Goal: Task Accomplishment & Management: Complete application form

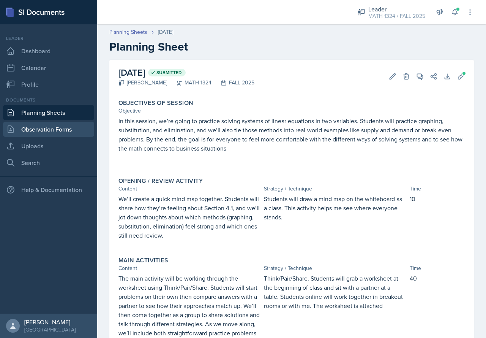
click at [47, 126] on link "Observation Forms" at bounding box center [48, 128] width 91 height 15
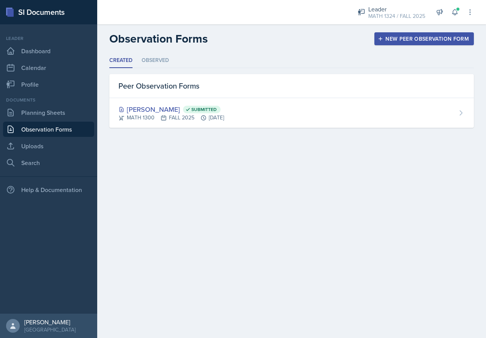
click at [400, 35] on button "New Peer Observation Form" at bounding box center [423, 38] width 99 height 13
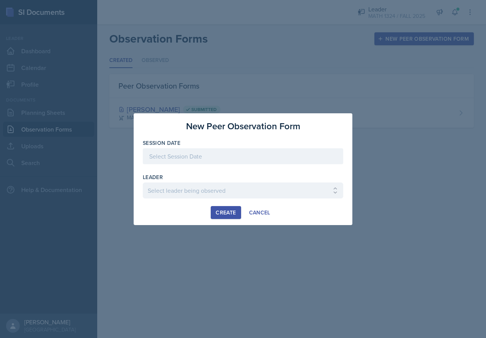
click at [226, 155] on div at bounding box center [243, 156] width 200 height 16
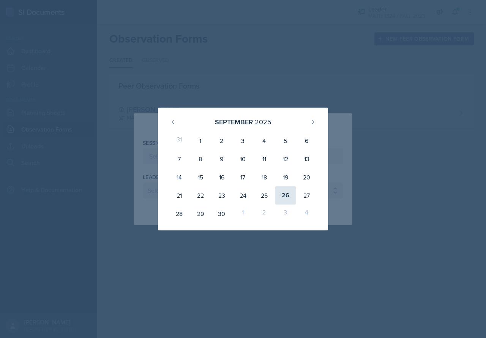
click at [291, 197] on div "26" at bounding box center [285, 195] width 21 height 18
type input "[DATE]"
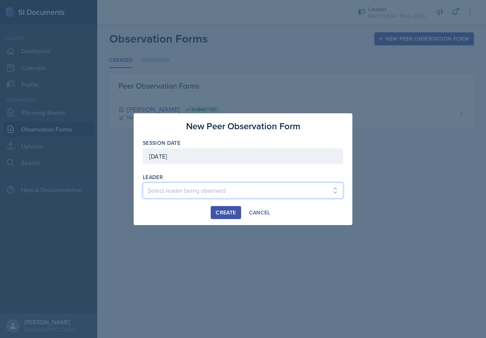
click at [183, 188] on select "Select leader being observed [PERSON_NAME] / BIOL 1301 / COP #5 - Mercury [PERS…" at bounding box center [243, 190] width 200 height 16
select select "7e42475b-e88c-4e6c-bc3c-fe111a4299f3"
click at [143, 182] on select "Select leader being observed [PERSON_NAME] / BIOL 1301 / COP #5 - Mercury [PERS…" at bounding box center [243, 190] width 200 height 16
click at [219, 210] on div "Create" at bounding box center [226, 212] width 20 height 6
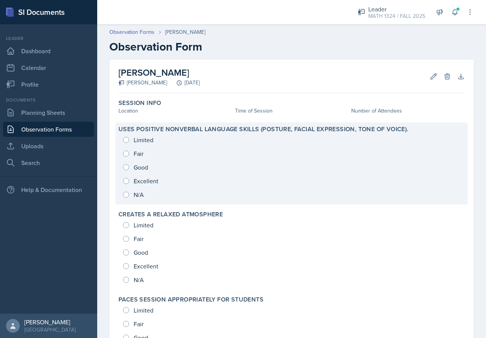
click at [131, 177] on div "Limited Fair Good Excellent N/A" at bounding box center [291, 167] width 346 height 68
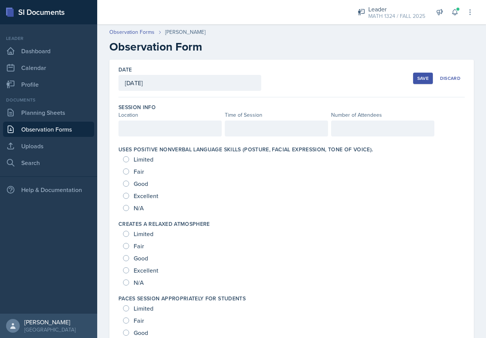
click at [132, 126] on div at bounding box center [169, 128] width 103 height 16
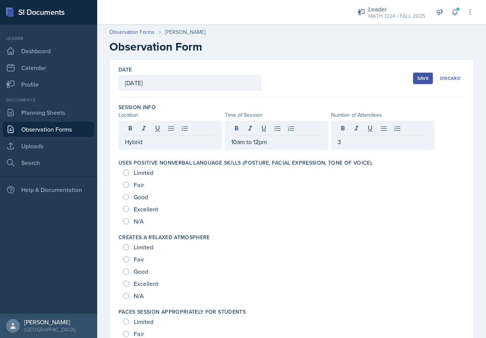
click at [137, 210] on span "Excellent" at bounding box center [146, 209] width 25 height 8
click at [129, 210] on input "Excellent" at bounding box center [126, 209] width 6 height 6
radio input "true"
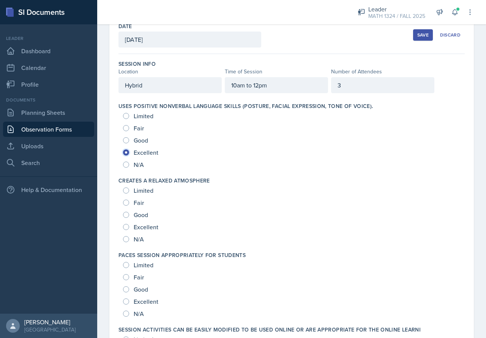
scroll to position [76, 0]
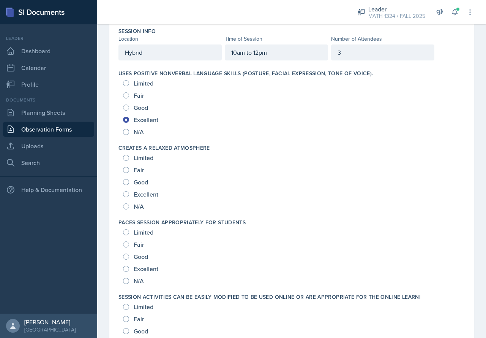
click at [154, 194] on span "Excellent" at bounding box center [146, 194] width 25 height 8
click at [129, 194] on input "Excellent" at bounding box center [126, 194] width 6 height 6
radio input "true"
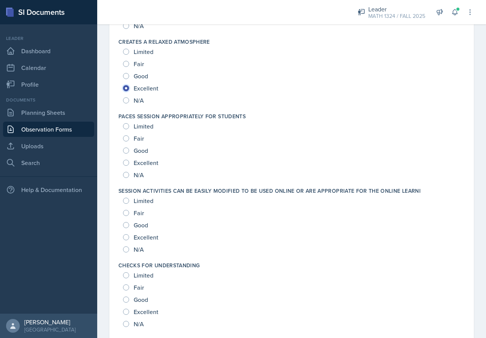
scroll to position [190, 0]
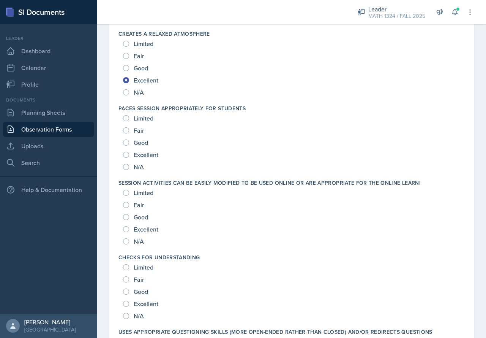
click at [148, 152] on span "Excellent" at bounding box center [146, 155] width 25 height 8
click at [129, 152] on input "Excellent" at bounding box center [126, 154] width 6 height 6
radio input "true"
click at [150, 232] on span "Excellent" at bounding box center [146, 229] width 25 height 8
click at [129, 232] on input "Excellent" at bounding box center [126, 229] width 6 height 6
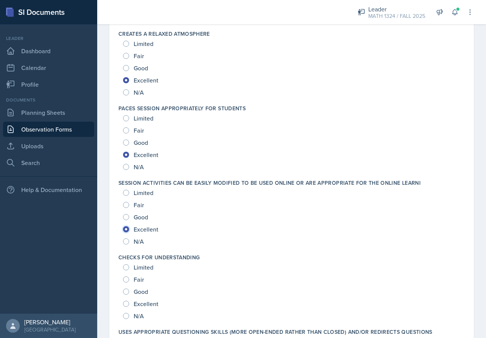
radio input "true"
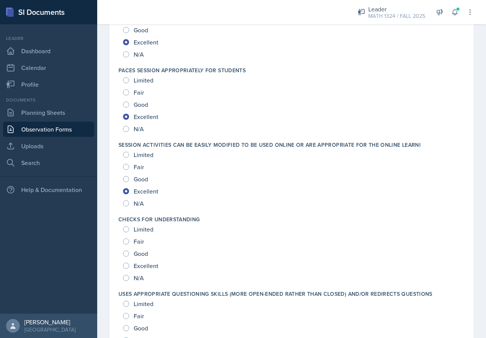
click at [150, 266] on span "Excellent" at bounding box center [146, 266] width 25 height 8
click at [129, 266] on input "Excellent" at bounding box center [126, 265] width 6 height 6
radio input "true"
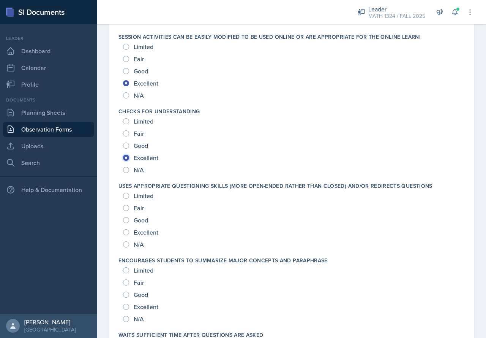
scroll to position [342, 0]
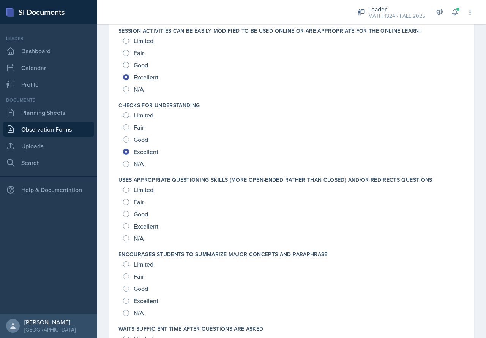
click at [148, 229] on span "Excellent" at bounding box center [146, 226] width 25 height 8
click at [129, 229] on input "Excellent" at bounding box center [126, 226] width 6 height 6
radio input "true"
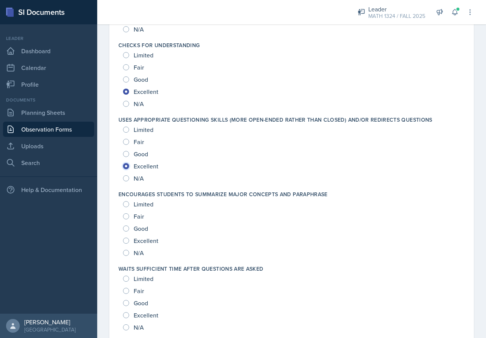
scroll to position [418, 0]
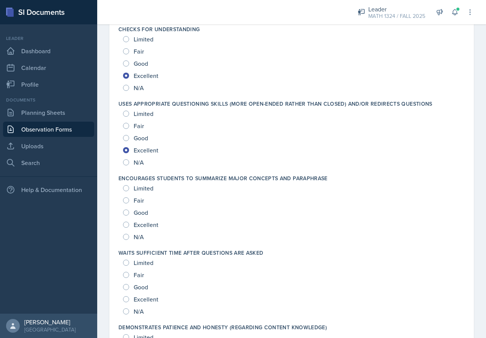
click at [152, 226] on span "Excellent" at bounding box center [146, 225] width 25 height 8
click at [129, 226] on input "Excellent" at bounding box center [126, 224] width 6 height 6
radio input "true"
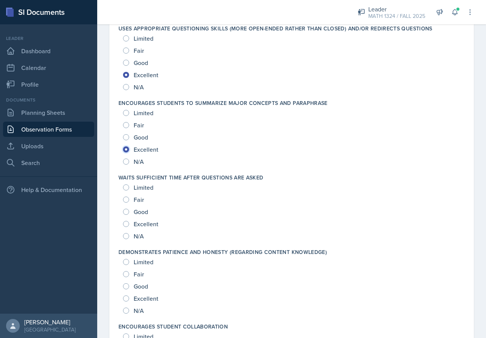
scroll to position [494, 0]
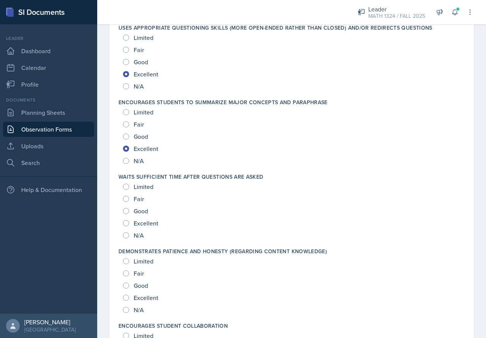
click at [139, 220] on span "Excellent" at bounding box center [146, 223] width 25 height 8
click at [129, 220] on input "Excellent" at bounding box center [126, 223] width 6 height 6
radio input "true"
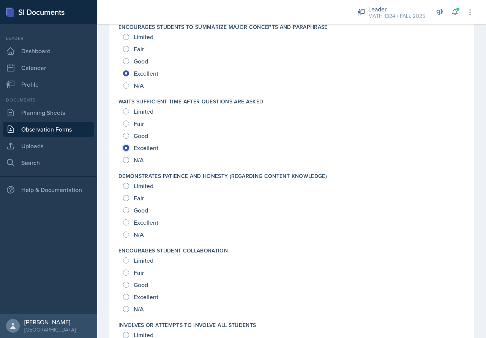
scroll to position [569, 0]
click at [156, 223] on span "Excellent" at bounding box center [146, 222] width 25 height 8
click at [129, 223] on input "Excellent" at bounding box center [126, 221] width 6 height 6
radio input "true"
click at [126, 295] on input "Excellent" at bounding box center [126, 296] width 6 height 6
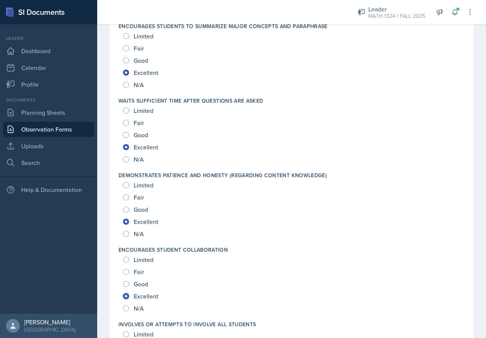
radio input "true"
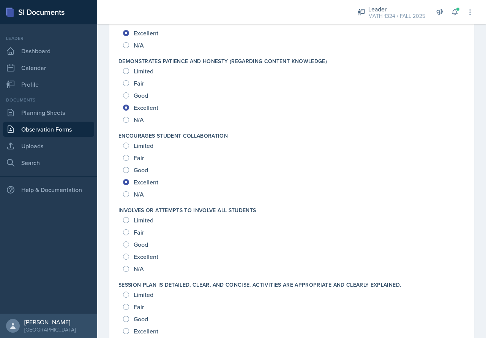
click at [142, 256] on span "Excellent" at bounding box center [146, 256] width 25 height 8
click at [129, 256] on input "Excellent" at bounding box center [126, 256] width 6 height 6
radio input "true"
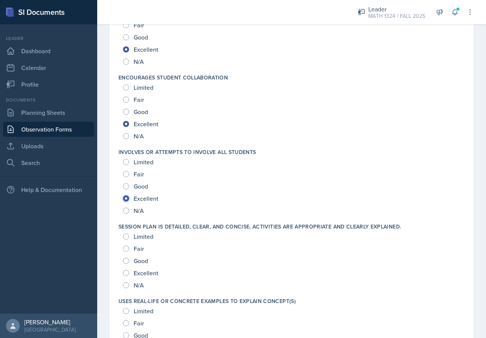
scroll to position [835, 0]
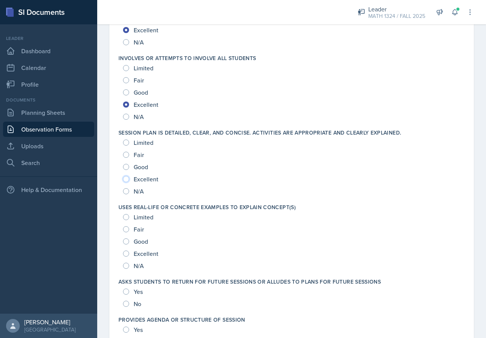
click at [125, 181] on input "Excellent" at bounding box center [126, 179] width 6 height 6
radio input "true"
click at [135, 249] on span "Excellent" at bounding box center [146, 253] width 25 height 8
click at [129, 250] on input "Excellent" at bounding box center [126, 253] width 6 height 6
radio input "true"
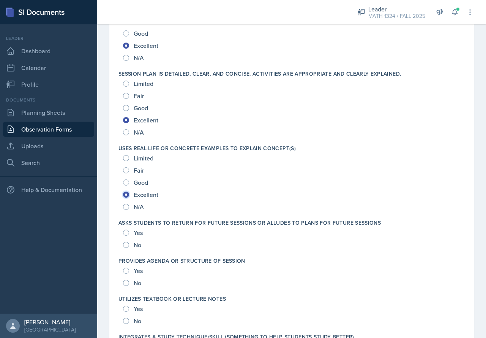
scroll to position [911, 0]
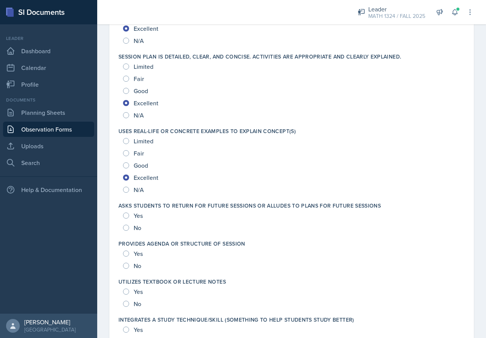
click at [140, 218] on span "Yes" at bounding box center [138, 215] width 9 height 8
click at [129, 218] on input "Yes" at bounding box center [126, 215] width 6 height 6
radio input "true"
click at [141, 252] on span "Yes" at bounding box center [138, 253] width 9 height 8
click at [129, 252] on input "Yes" at bounding box center [126, 253] width 6 height 6
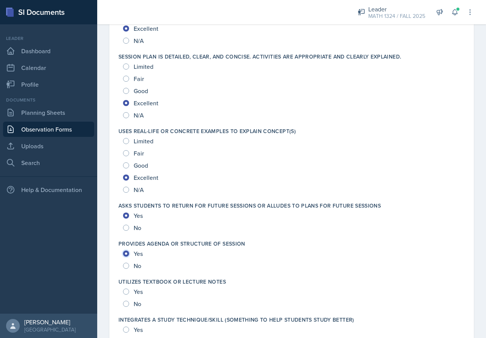
radio input "true"
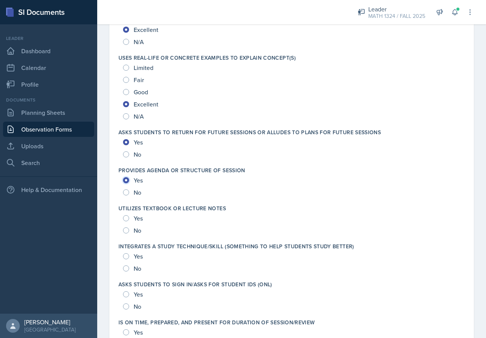
scroll to position [987, 0]
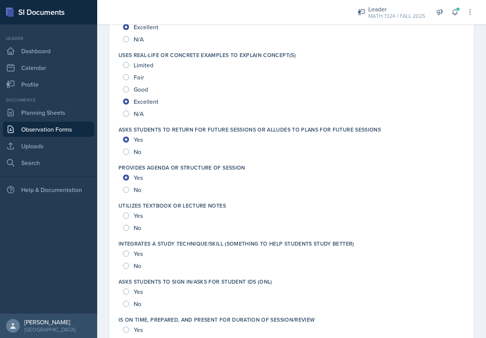
click at [125, 210] on div "Yes" at bounding box center [133, 215] width 21 height 12
click at [131, 216] on div "Yes" at bounding box center [133, 215] width 21 height 12
click at [124, 217] on input "Yes" at bounding box center [126, 215] width 6 height 6
radio input "true"
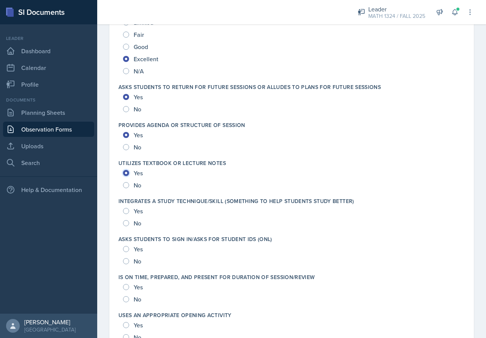
scroll to position [1063, 0]
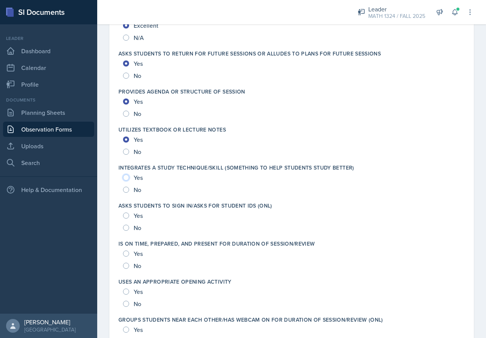
click at [128, 175] on input "Yes" at bounding box center [126, 177] width 6 height 6
radio input "true"
click at [126, 216] on input "Yes" at bounding box center [126, 215] width 6 height 6
radio input "true"
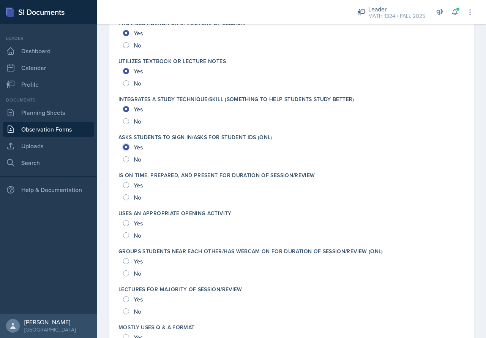
scroll to position [1139, 0]
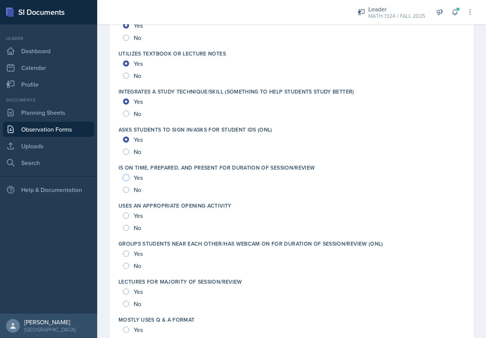
click at [129, 177] on input "Yes" at bounding box center [126, 177] width 6 height 6
radio input "true"
click at [131, 217] on div "Yes" at bounding box center [133, 215] width 21 height 12
click at [123, 213] on div "Yes" at bounding box center [133, 215] width 21 height 12
click at [128, 253] on input "Yes" at bounding box center [126, 253] width 6 height 6
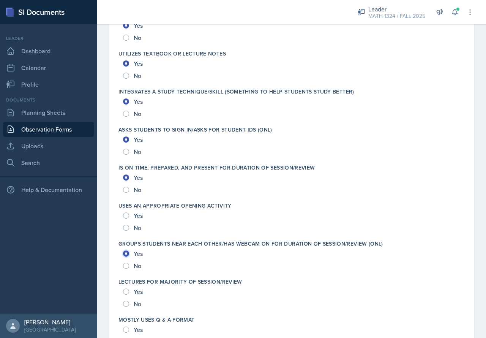
radio input "true"
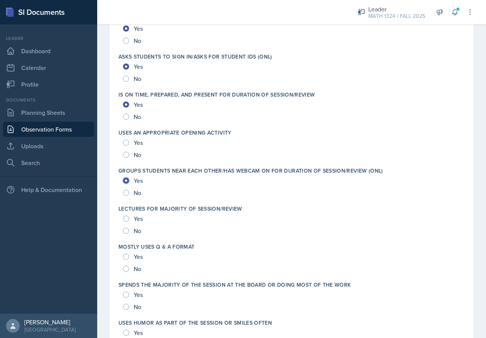
scroll to position [1215, 0]
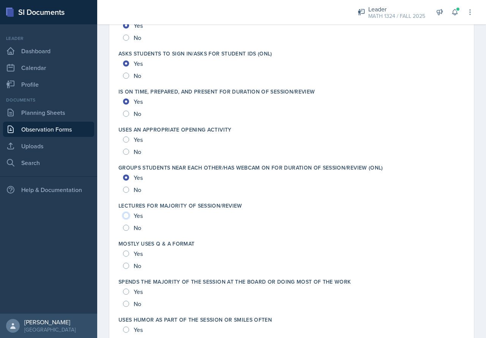
click at [127, 216] on input "Yes" at bounding box center [126, 215] width 6 height 6
radio input "true"
click at [128, 229] on input "No" at bounding box center [126, 227] width 6 height 6
radio input "true"
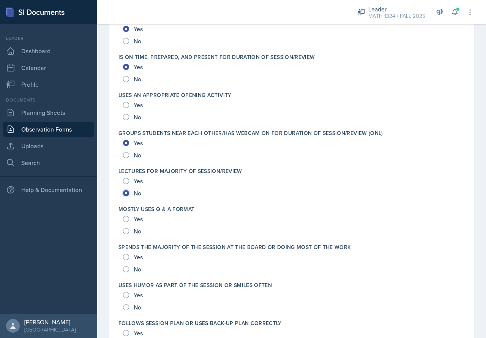
scroll to position [1291, 0]
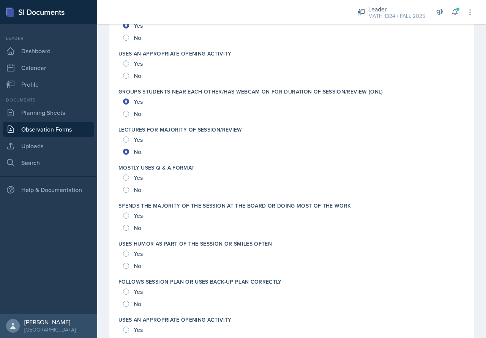
click at [129, 178] on div "Yes" at bounding box center [133, 177] width 21 height 12
click at [129, 177] on div "Yes" at bounding box center [133, 177] width 21 height 12
click at [125, 173] on div "Yes" at bounding box center [133, 177] width 21 height 12
click at [127, 180] on input "Yes" at bounding box center [126, 177] width 6 height 6
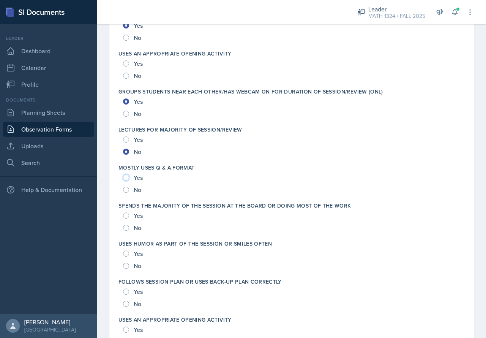
radio input "true"
click at [123, 229] on input "No" at bounding box center [126, 227] width 6 height 6
radio input "true"
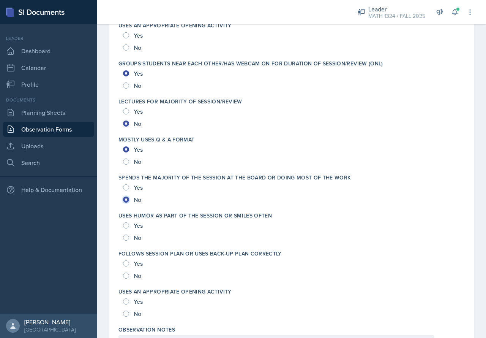
scroll to position [1367, 0]
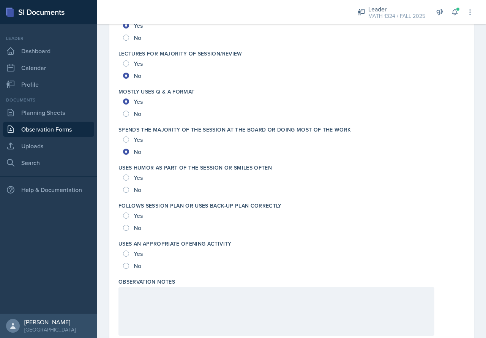
click at [126, 180] on div "Yes" at bounding box center [133, 177] width 21 height 12
click at [130, 174] on div "Yes" at bounding box center [133, 177] width 21 height 12
click at [128, 177] on input "Yes" at bounding box center [126, 177] width 6 height 6
radio input "true"
click at [127, 215] on input "Yes" at bounding box center [126, 215] width 6 height 6
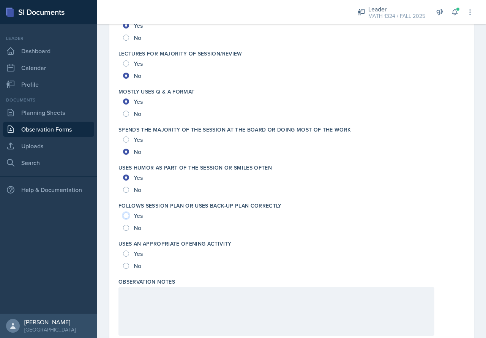
radio input "true"
click at [123, 251] on div "Yes No" at bounding box center [291, 259] width 346 height 24
click at [124, 252] on input "Yes" at bounding box center [126, 253] width 6 height 6
radio input "true"
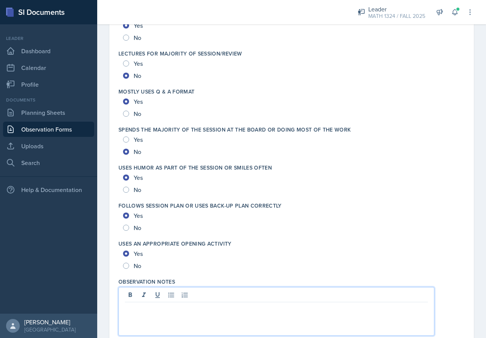
scroll to position [1380, 0]
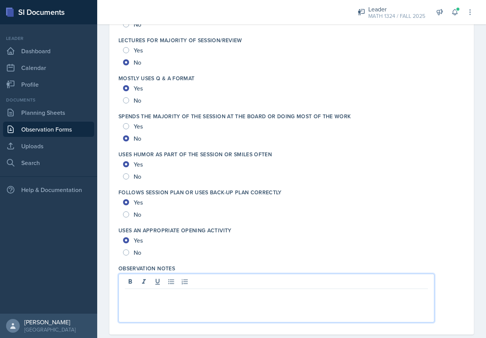
click at [176, 295] on p at bounding box center [276, 294] width 303 height 9
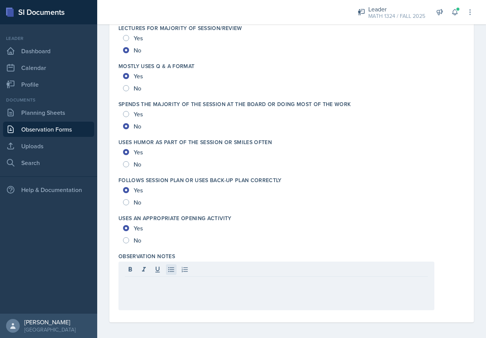
scroll to position [1395, 0]
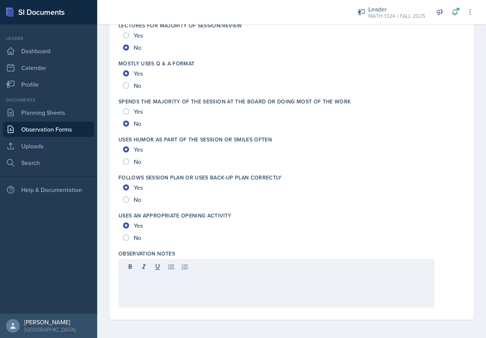
click at [166, 299] on div at bounding box center [276, 283] width 316 height 49
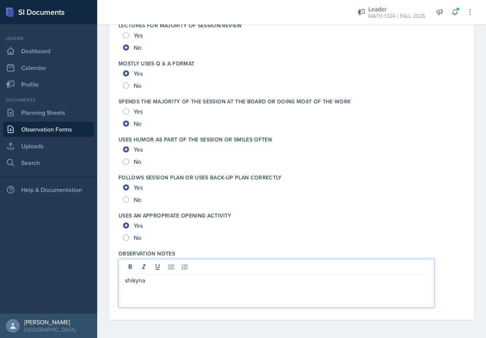
click at [252, 294] on div "shikyna" at bounding box center [276, 283] width 316 height 49
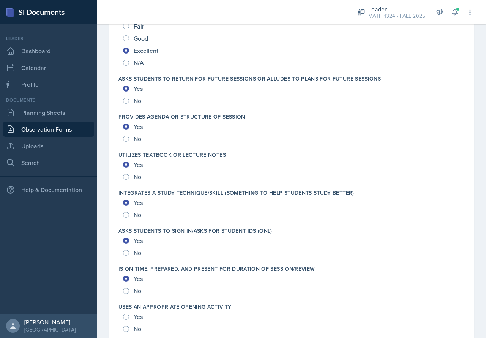
scroll to position [1091, 0]
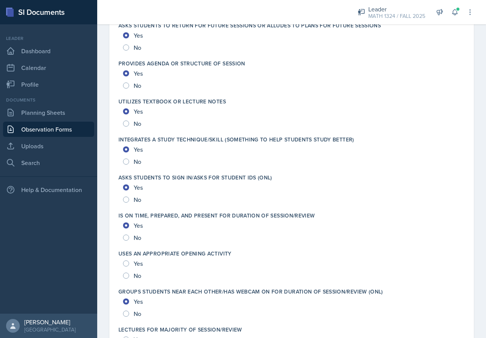
click at [132, 260] on div "Yes" at bounding box center [133, 263] width 21 height 12
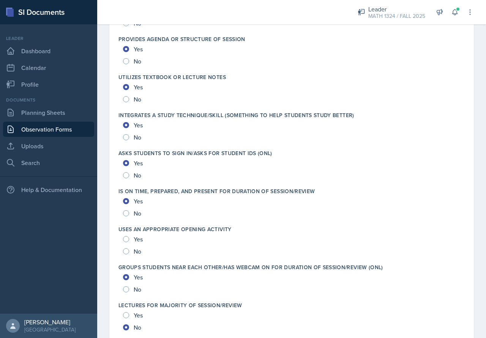
scroll to position [1129, 0]
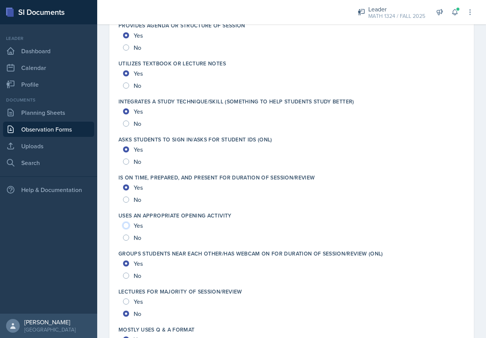
click at [126, 227] on input "Yes" at bounding box center [126, 225] width 6 height 6
radio input "true"
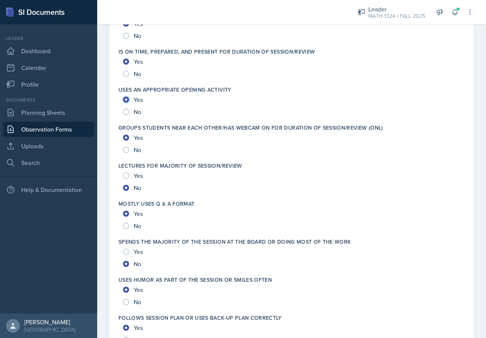
scroll to position [1399, 0]
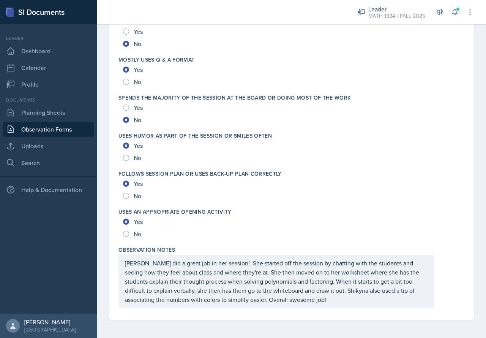
click at [311, 303] on p "[PERSON_NAME] did a great job in her session! She started off the session by ch…" at bounding box center [276, 281] width 303 height 46
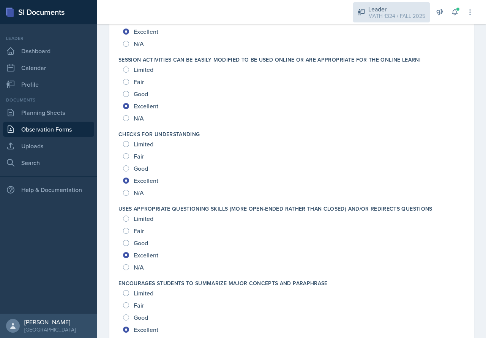
scroll to position [0, 0]
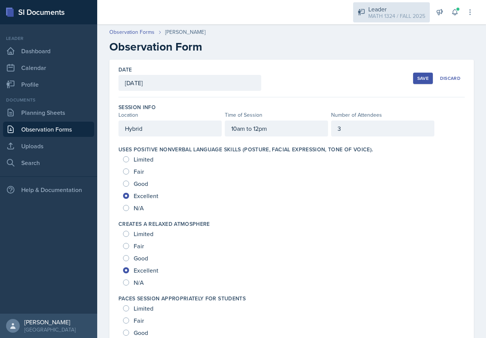
drag, startPoint x: 366, startPoint y: 139, endPoint x: 392, endPoint y: 18, distance: 124.2
click at [407, 73] on div "Date [DATE] [DATE] 31 1 2 3 4 5 6 7 8 9 10 11 12 13 14 15 16 17 18 19 20 21 22 …" at bounding box center [291, 79] width 346 height 38
click at [417, 77] on div "Save" at bounding box center [422, 78] width 11 height 6
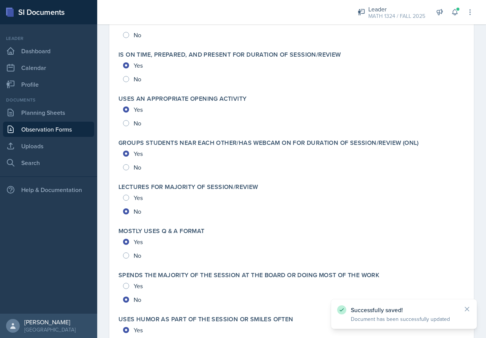
scroll to position [1641, 0]
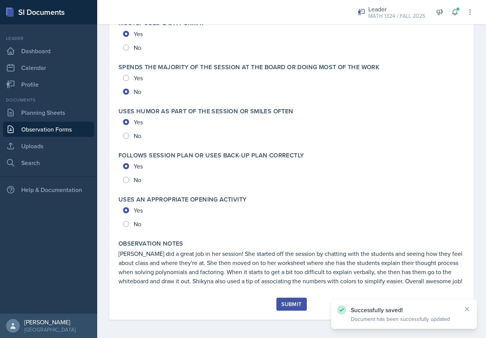
drag, startPoint x: 380, startPoint y: 216, endPoint x: 407, endPoint y: 355, distance: 141.2
click at [292, 303] on div "Submit" at bounding box center [291, 304] width 20 height 6
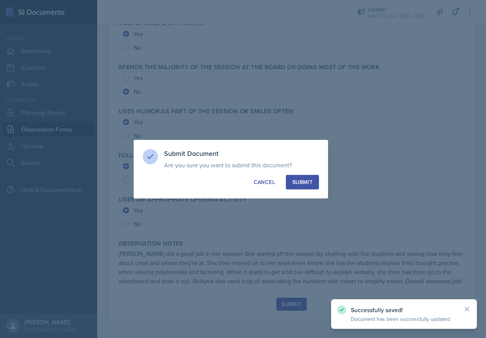
click at [299, 178] on div "Submit" at bounding box center [302, 182] width 20 height 8
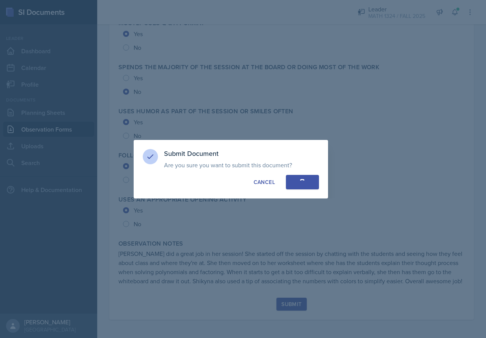
radio input "true"
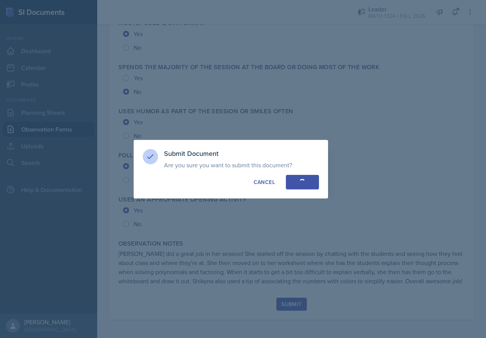
radio input "true"
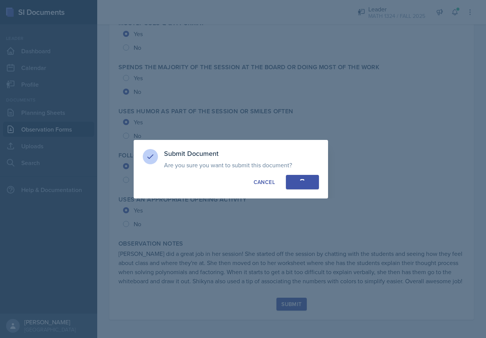
radio input "true"
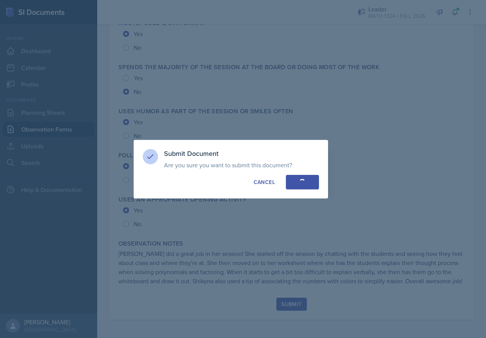
radio input "true"
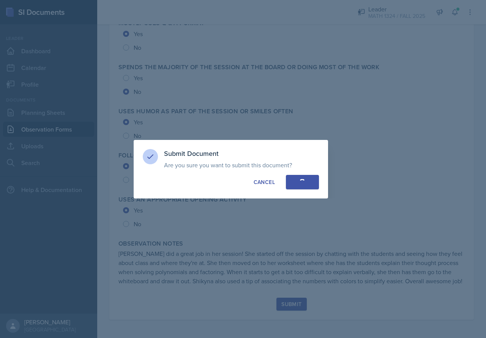
radio input "true"
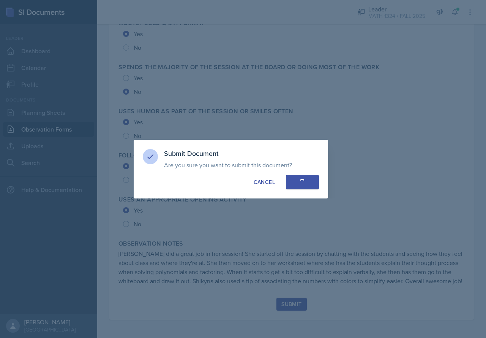
radio input "true"
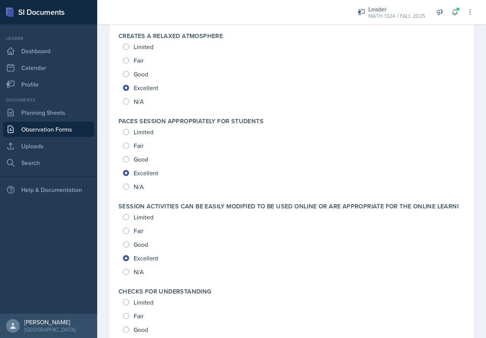
scroll to position [190, 0]
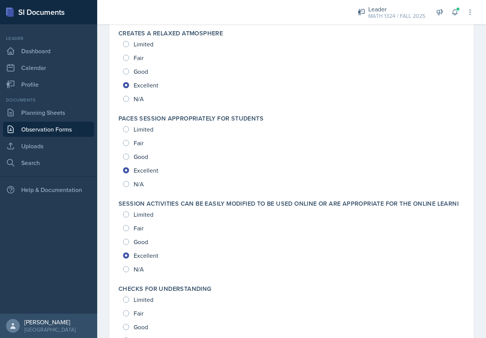
click at [135, 207] on label "Session activities can be easily modified to be used online OR are appropriate …" at bounding box center [288, 204] width 340 height 8
click at [142, 207] on label "Session activities can be easily modified to be used online OR are appropriate …" at bounding box center [288, 204] width 340 height 8
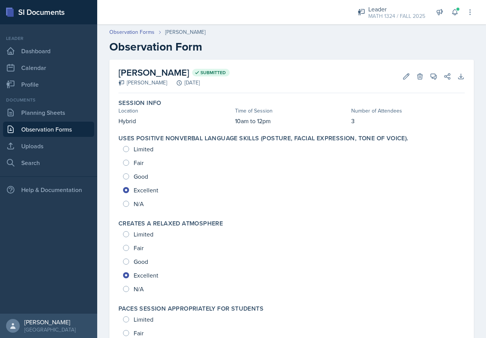
click at [22, 130] on link "Observation Forms" at bounding box center [48, 128] width 91 height 15
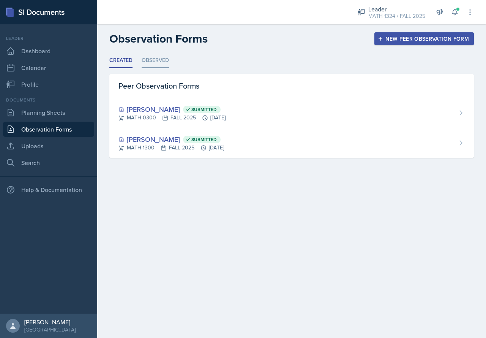
click at [161, 54] on li "Observed" at bounding box center [155, 60] width 27 height 15
click at [136, 64] on ul "Created Observed" at bounding box center [291, 60] width 364 height 15
click at [130, 60] on li "Created" at bounding box center [120, 60] width 23 height 15
